Goal: Find specific page/section: Find specific page/section

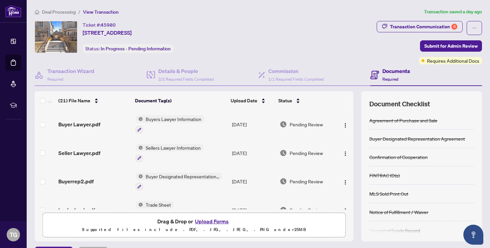
scroll to position [123, 0]
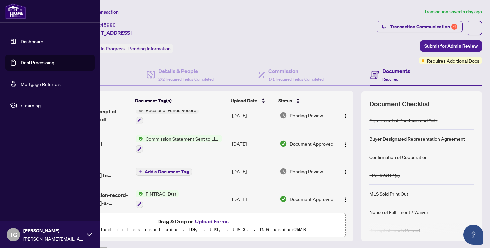
click at [21, 38] on link "Dashboard" at bounding box center [32, 41] width 23 height 6
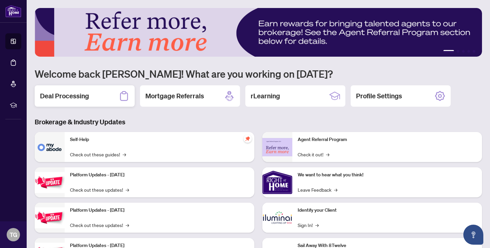
click at [110, 98] on div "Deal Processing" at bounding box center [85, 95] width 100 height 21
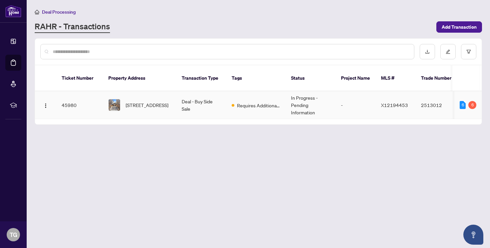
click at [68, 99] on td "45980" at bounding box center [79, 105] width 47 height 28
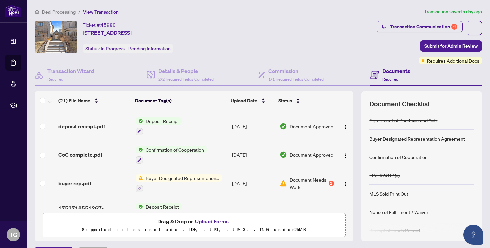
scroll to position [283, 0]
